Goal: Obtain resource: Obtain resource

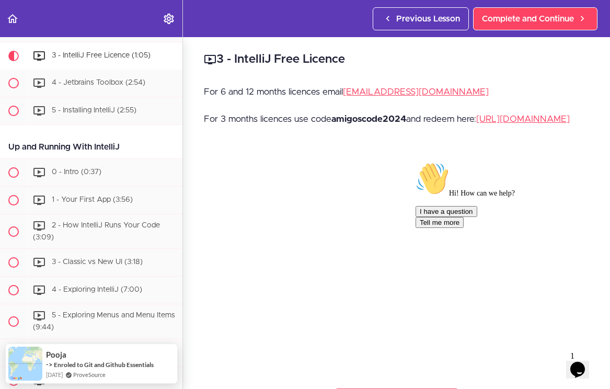
click at [350, 117] on strong "amigoscode2024" at bounding box center [369, 119] width 75 height 9
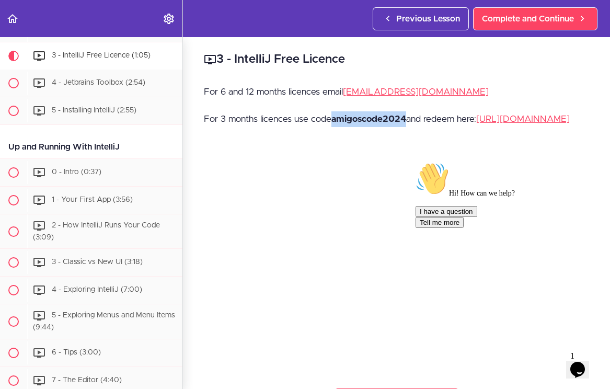
copy strong "amigoscode2024"
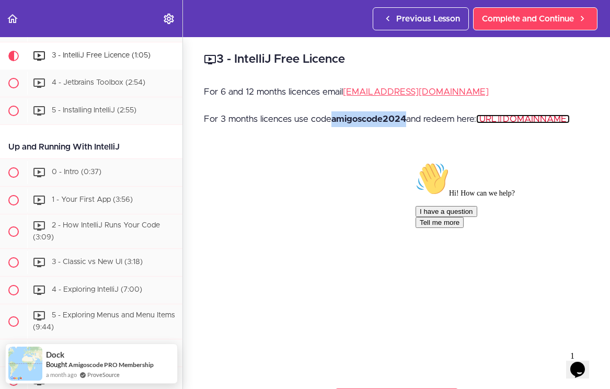
click at [476, 123] on link "[URL][DOMAIN_NAME]" at bounding box center [523, 119] width 94 height 9
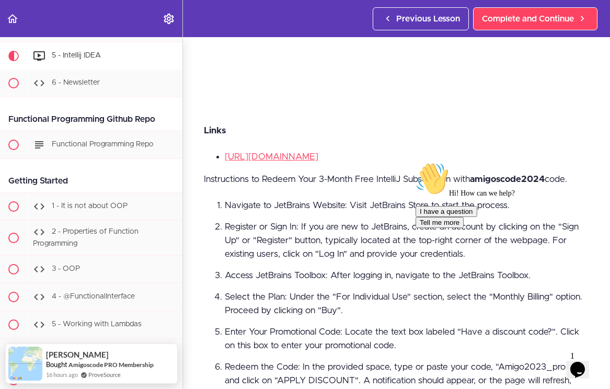
scroll to position [190, 0]
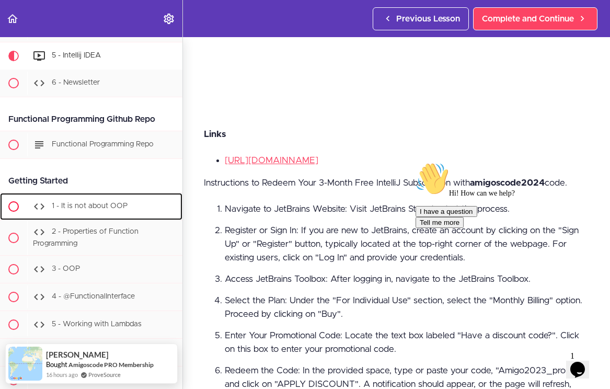
click at [75, 214] on div "1 - It is not about OOP" at bounding box center [104, 206] width 155 height 23
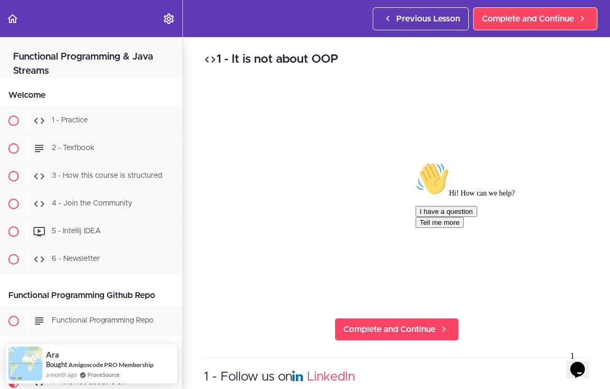
click at [575, 362] on icon "$i18n('chat', 'chat_widget')" at bounding box center [578, 370] width 15 height 16
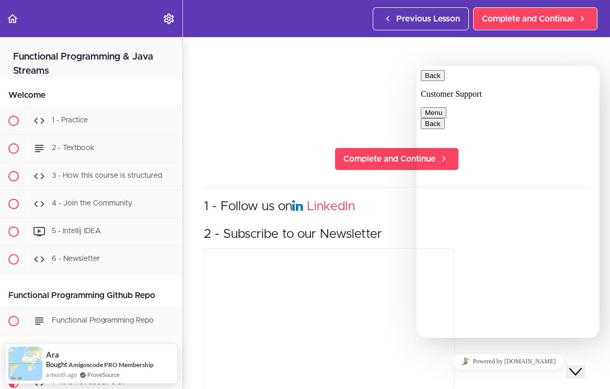
scroll to position [210, 0]
